Goal: Navigation & Orientation: Find specific page/section

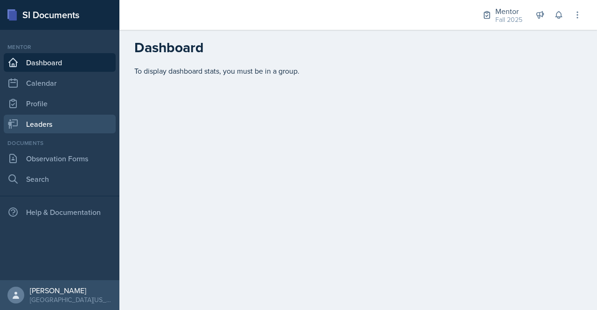
click at [38, 124] on link "Leaders" at bounding box center [60, 124] width 112 height 19
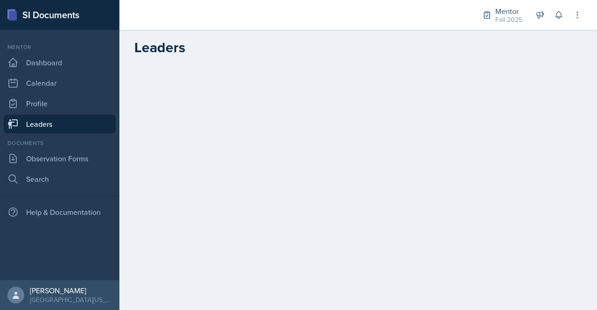
click at [166, 60] on header "Leaders" at bounding box center [358, 47] width 478 height 35
drag, startPoint x: 497, startPoint y: 8, endPoint x: 501, endPoint y: 7, distance: 4.8
click at [497, 8] on div "Mentor" at bounding box center [508, 11] width 27 height 11
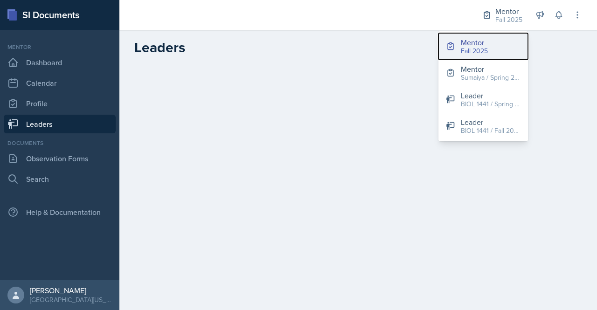
click at [497, 47] on button "Mentor Fall 2025" at bounding box center [483, 46] width 90 height 27
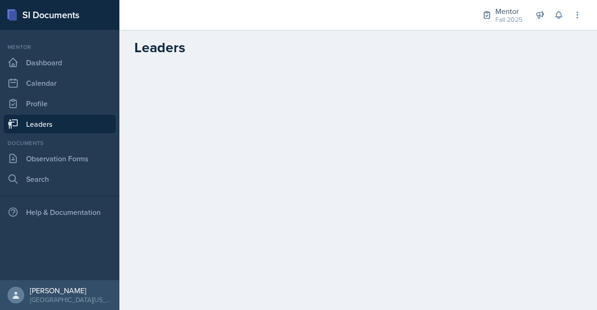
click at [40, 119] on link "Leaders" at bounding box center [60, 124] width 112 height 19
click at [53, 159] on link "Observation Forms" at bounding box center [60, 158] width 112 height 19
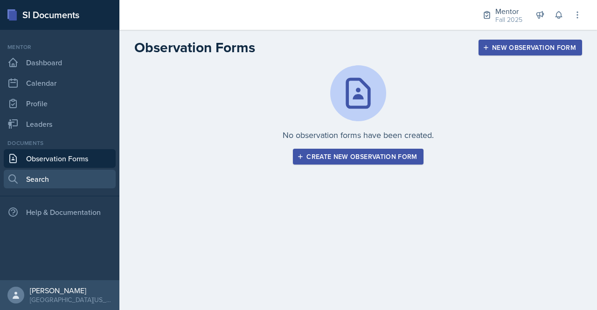
click at [43, 176] on link "Search" at bounding box center [60, 179] width 112 height 19
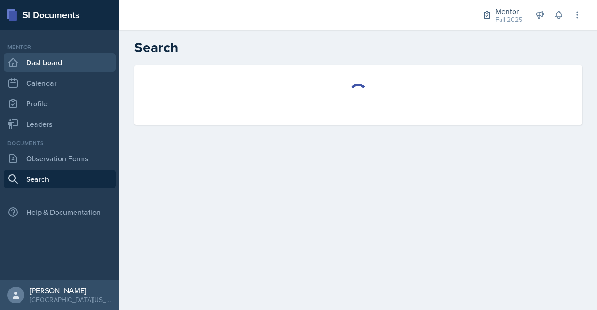
select select "all"
select select "1"
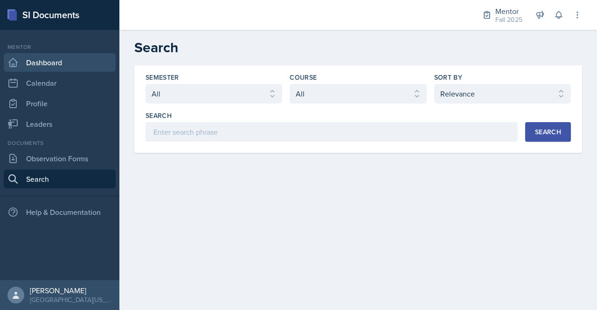
click at [59, 58] on link "Dashboard" at bounding box center [60, 62] width 112 height 19
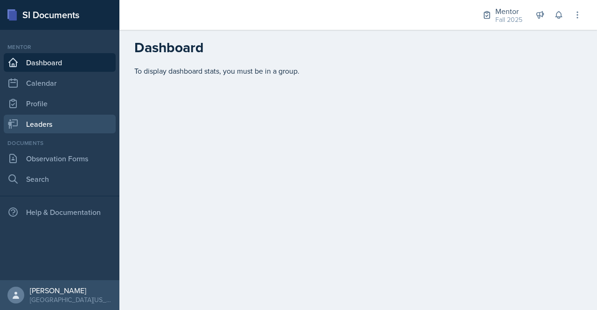
click at [45, 117] on link "Leaders" at bounding box center [60, 124] width 112 height 19
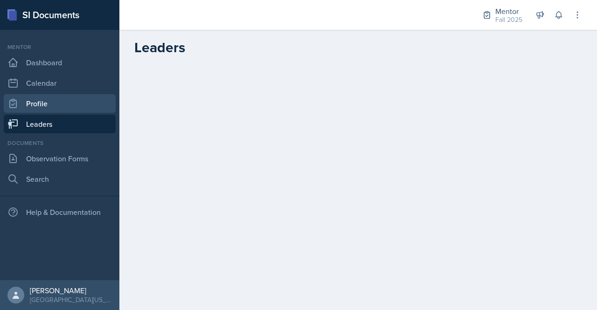
click at [48, 99] on link "Profile" at bounding box center [60, 103] width 112 height 19
